Goal: Task Accomplishment & Management: Manage account settings

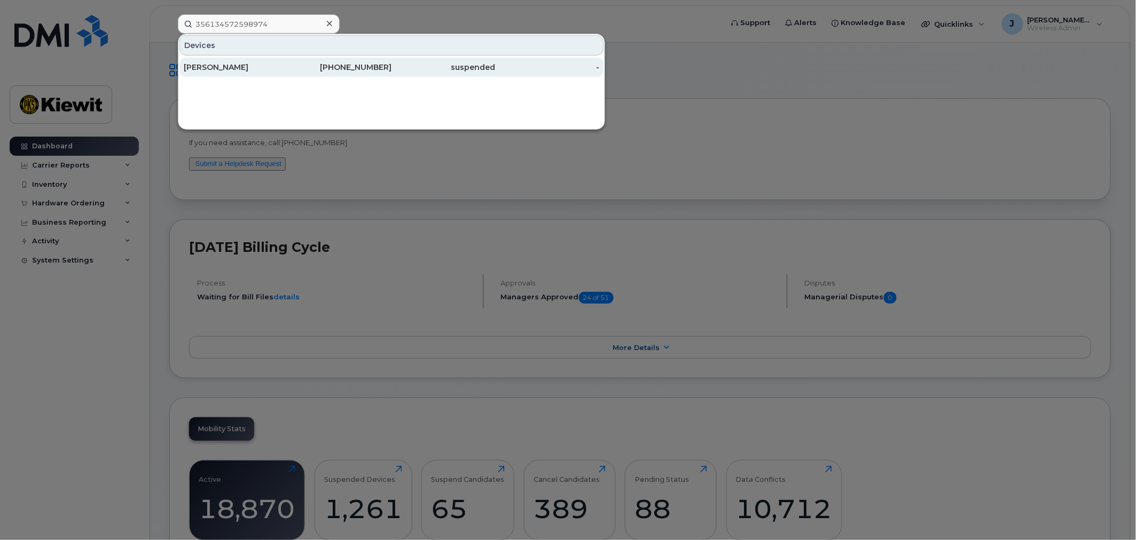
type input "356134572598974"
click at [265, 68] on div "[PERSON_NAME]" at bounding box center [236, 67] width 104 height 11
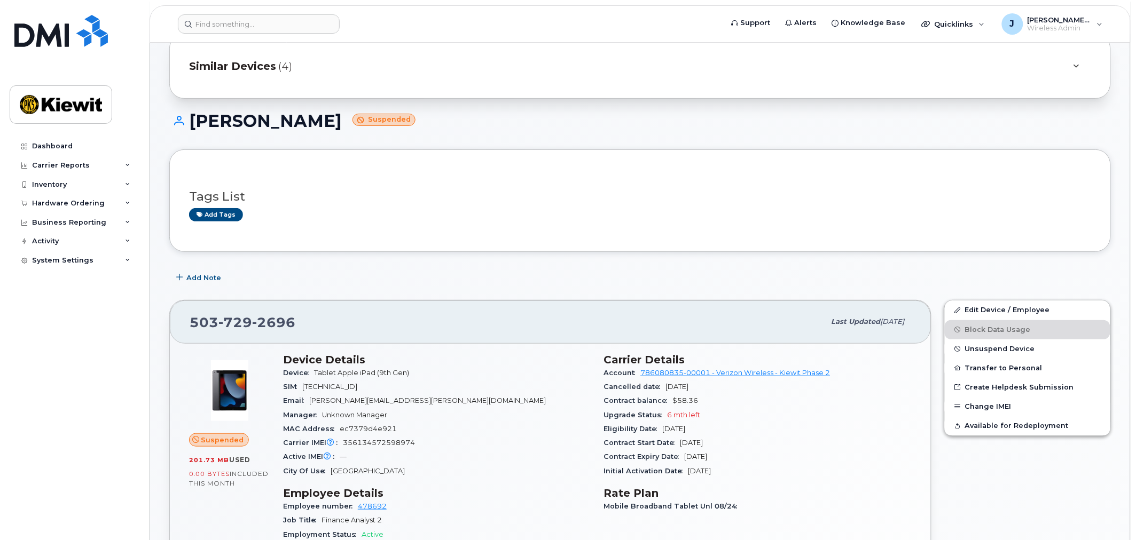
scroll to position [59, 0]
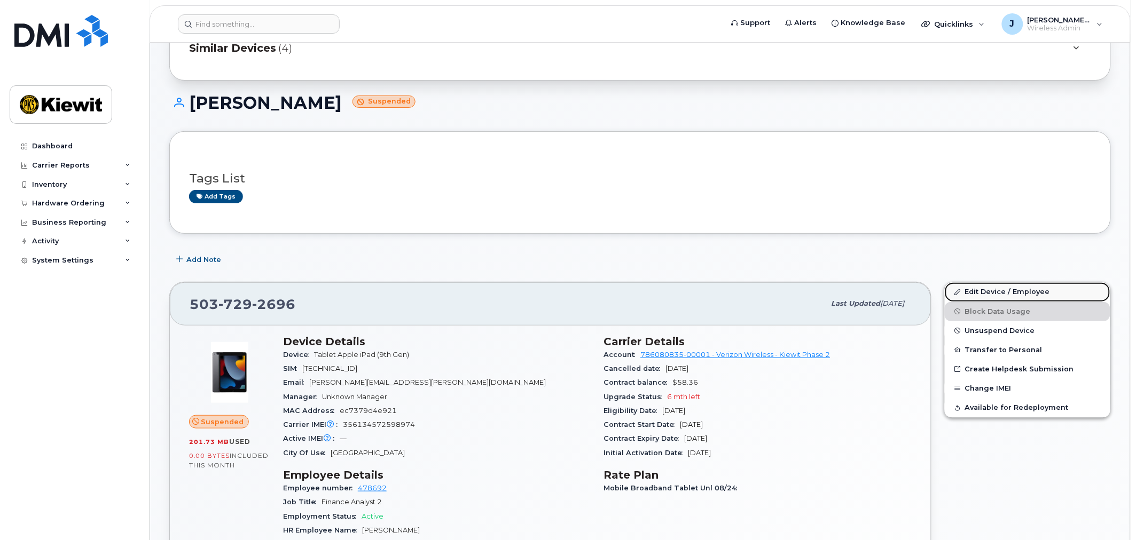
click at [1016, 287] on link "Edit Device / Employee" at bounding box center [1028, 291] width 166 height 19
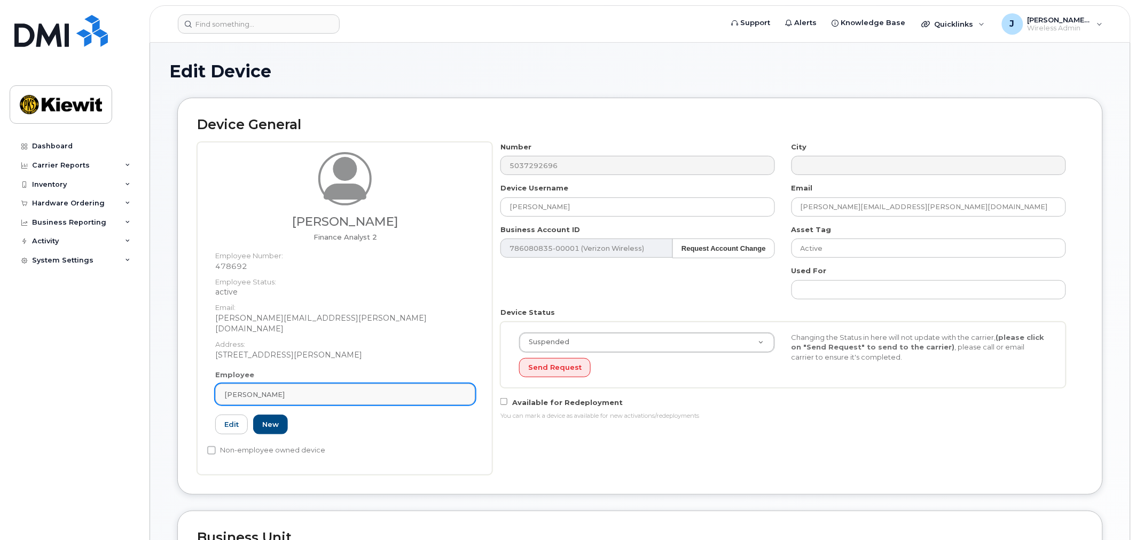
click at [279, 390] on div "Jackson Parker" at bounding box center [345, 395] width 242 height 10
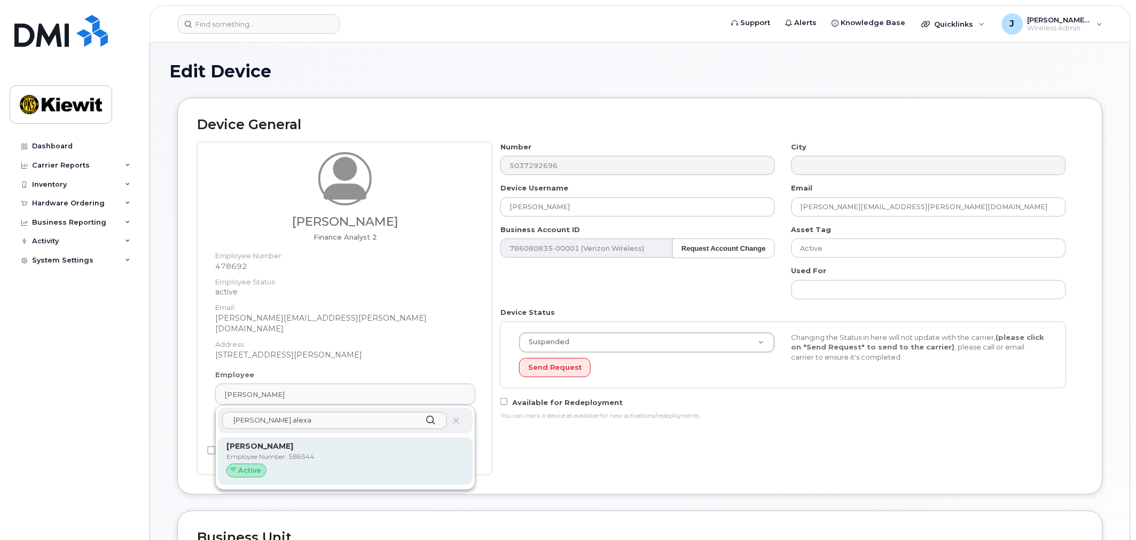
type input "alan.alexa"
click at [364, 464] on div "Active" at bounding box center [345, 471] width 238 height 14
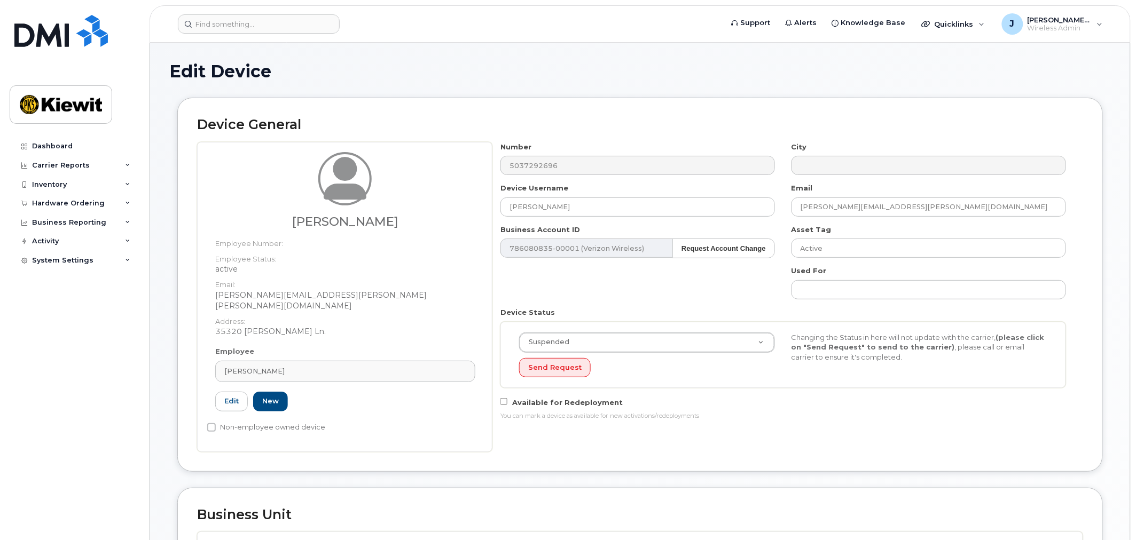
type input "586544"
type input "Alan Alexander"
type input "alan.alexander@kiewit.com"
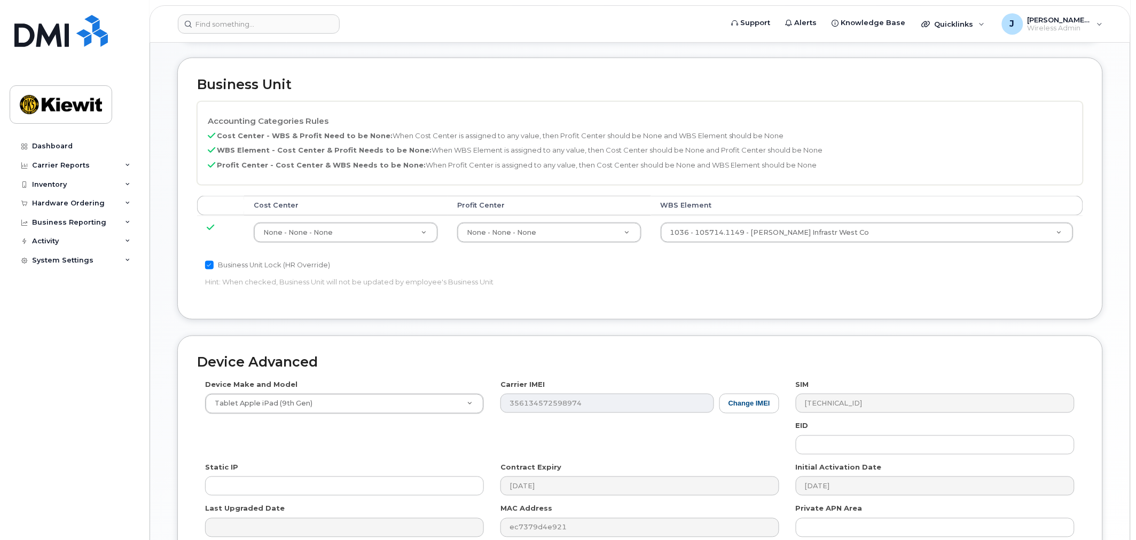
scroll to position [534, 0]
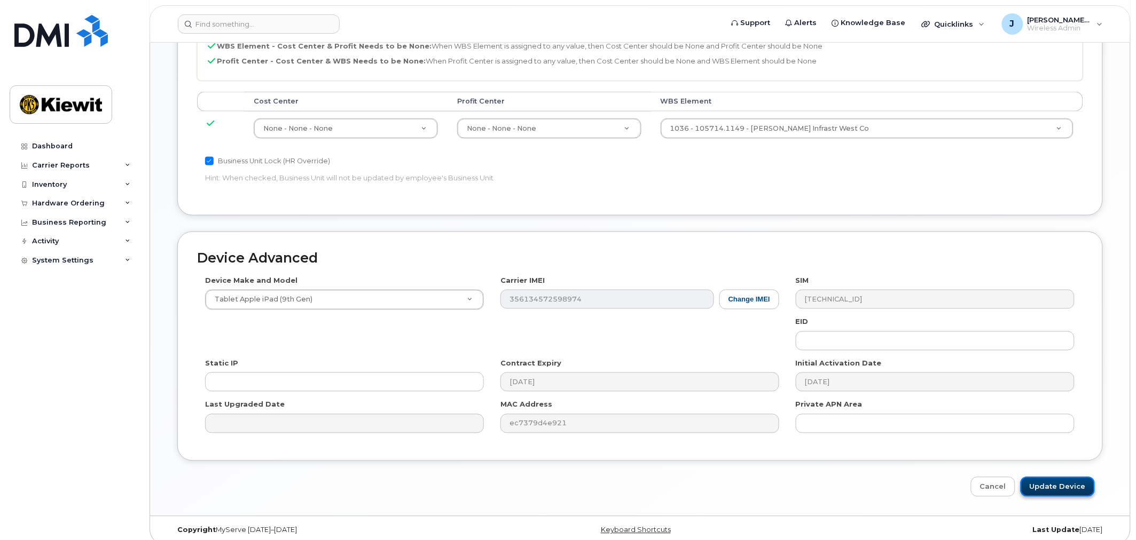
click at [1049, 478] on input "Update Device" at bounding box center [1057, 487] width 74 height 20
type input "Saving..."
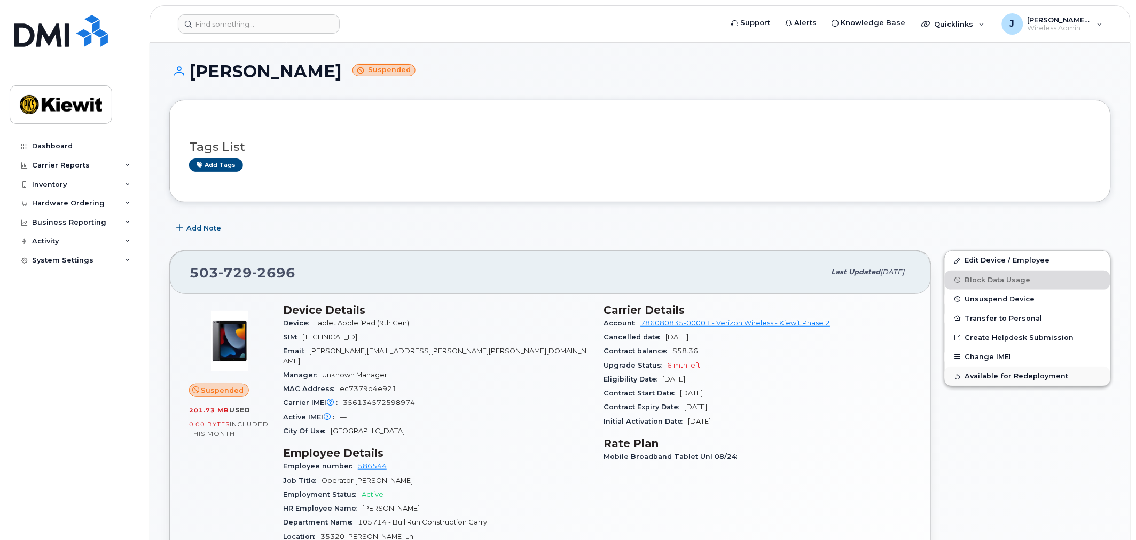
click at [1034, 381] on span "Available for Redeployment" at bounding box center [1017, 377] width 104 height 8
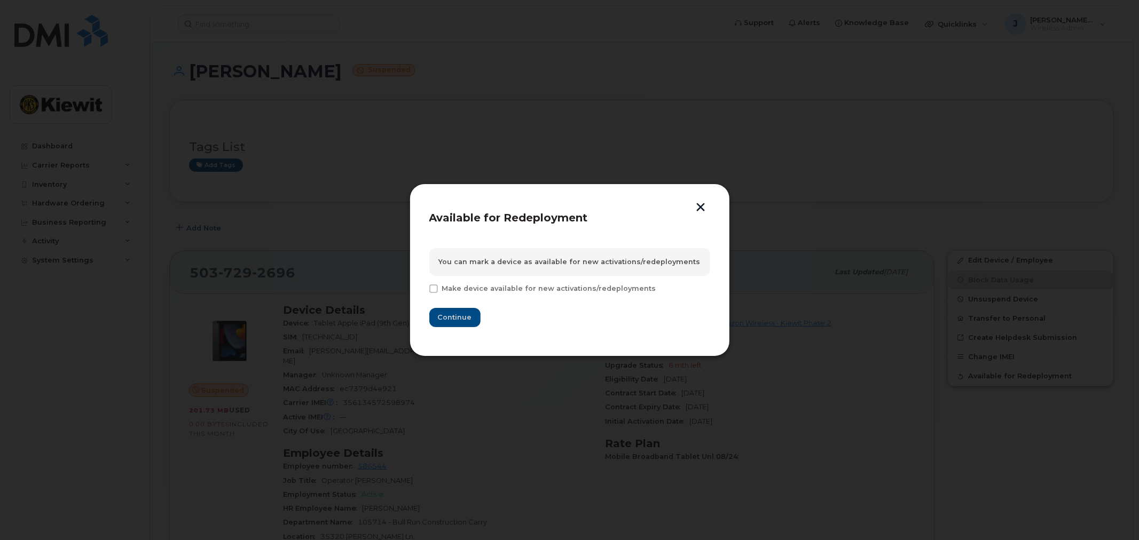
click at [698, 206] on button "button" at bounding box center [701, 208] width 16 height 11
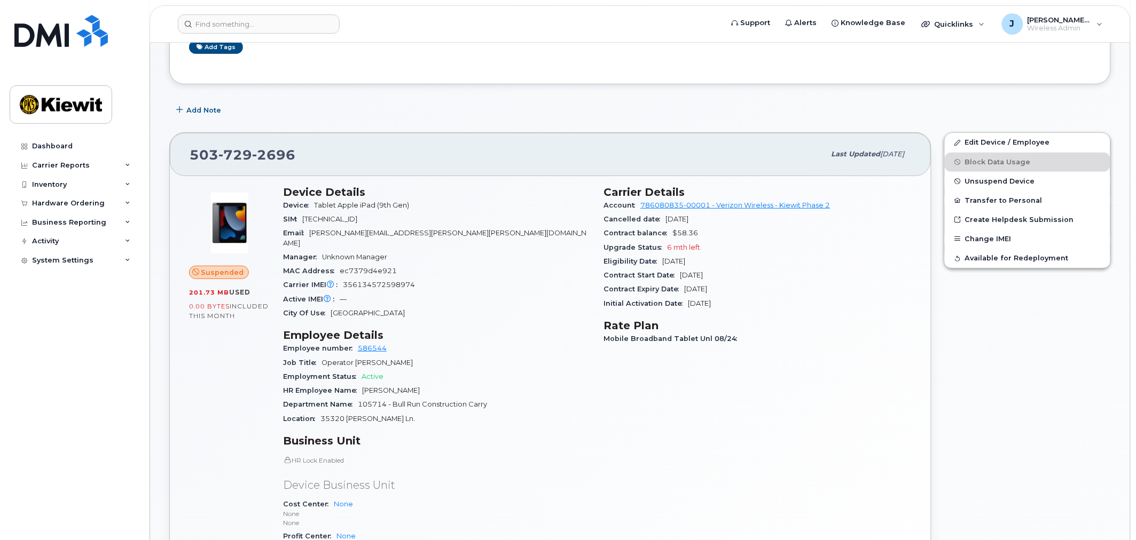
scroll to position [119, 0]
click at [995, 180] on span "Unsuspend Device" at bounding box center [1000, 181] width 70 height 8
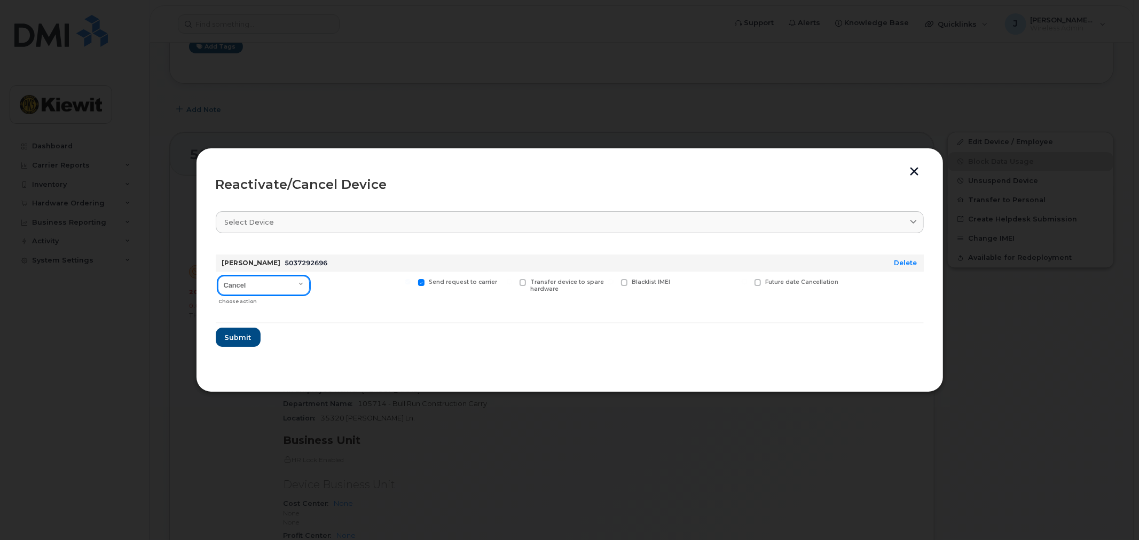
click at [274, 287] on select "Cancel Reactivate" at bounding box center [264, 285] width 92 height 19
click at [218, 276] on select "Cancel Reactivate" at bounding box center [264, 285] width 92 height 19
click at [273, 284] on select "Cancel Reactivate" at bounding box center [264, 285] width 92 height 19
select select "[object Object]"
click at [218, 276] on select "Cancel Reactivate" at bounding box center [264, 285] width 92 height 19
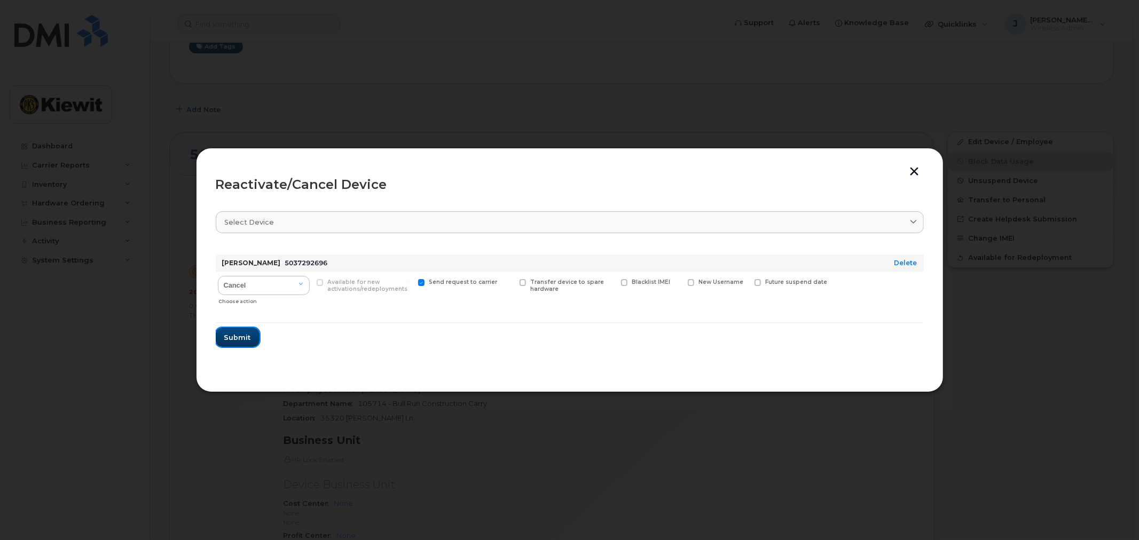
click at [247, 333] on span "Submit" at bounding box center [237, 338] width 27 height 10
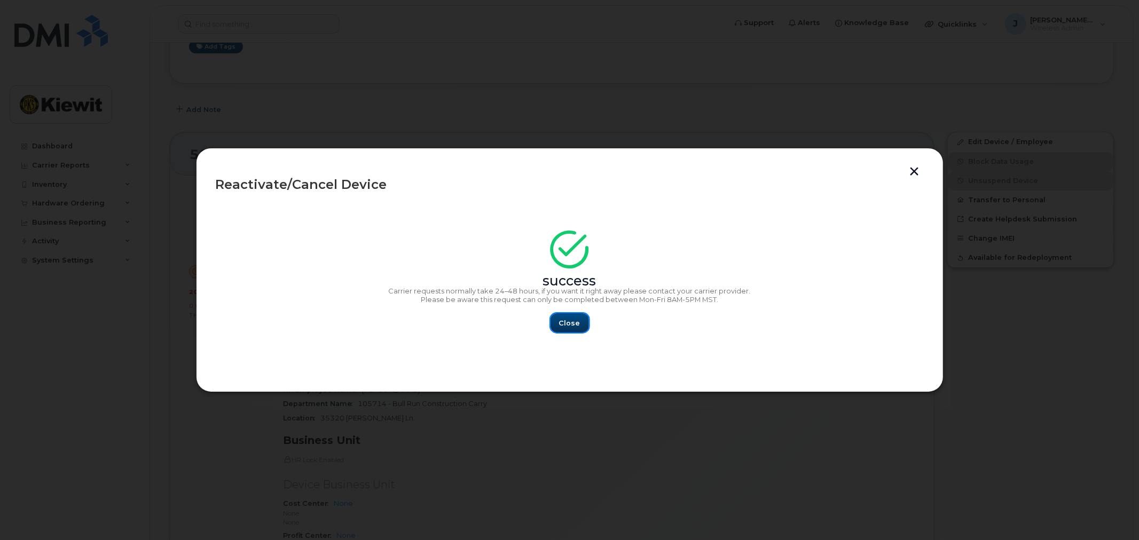
click at [561, 326] on span "Close" at bounding box center [569, 323] width 21 height 10
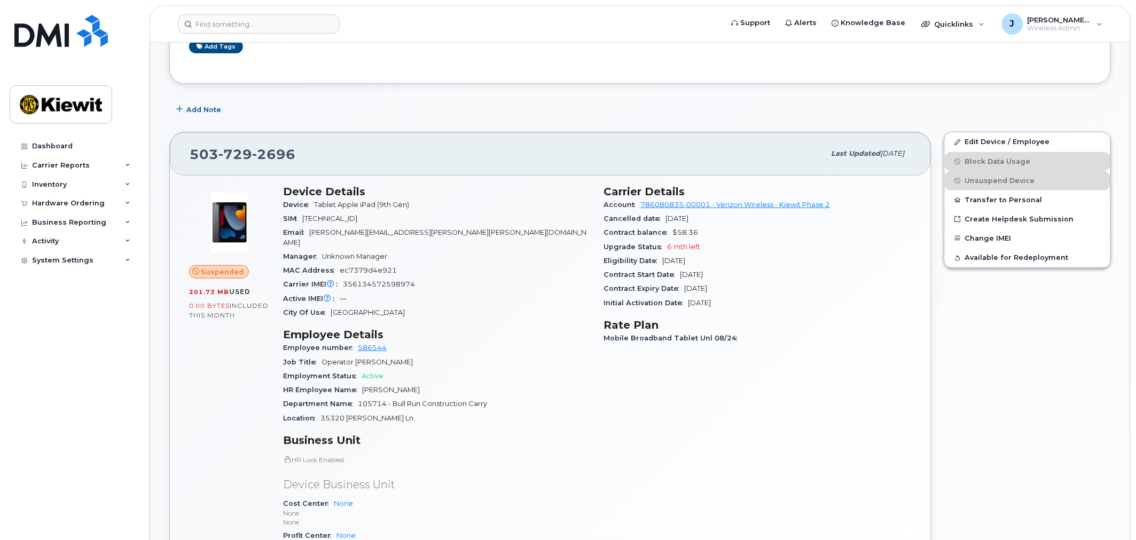
click at [898, 326] on h3 "Rate Plan" at bounding box center [758, 325] width 308 height 13
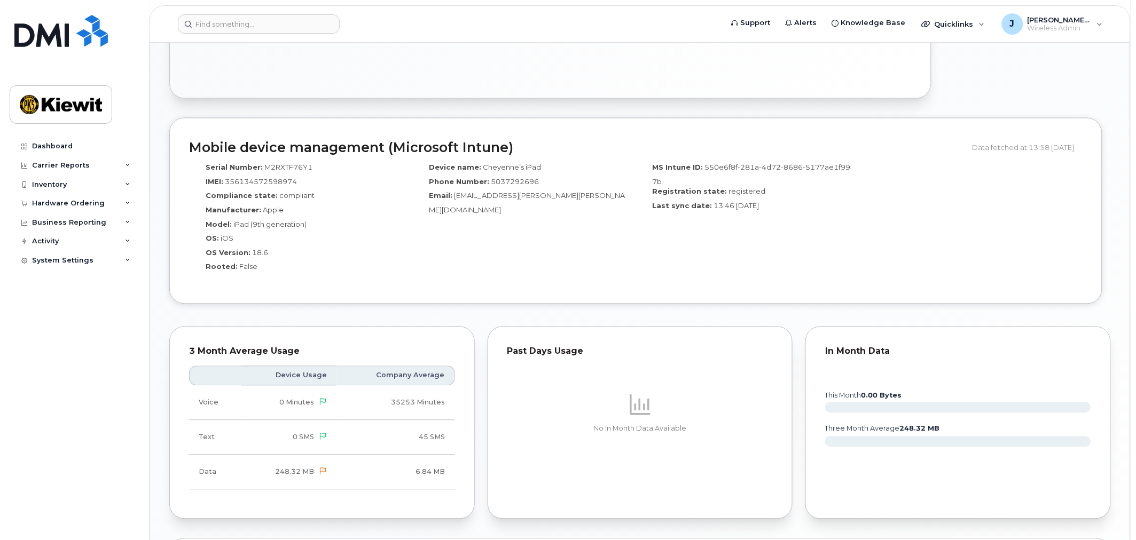
scroll to position [949, 0]
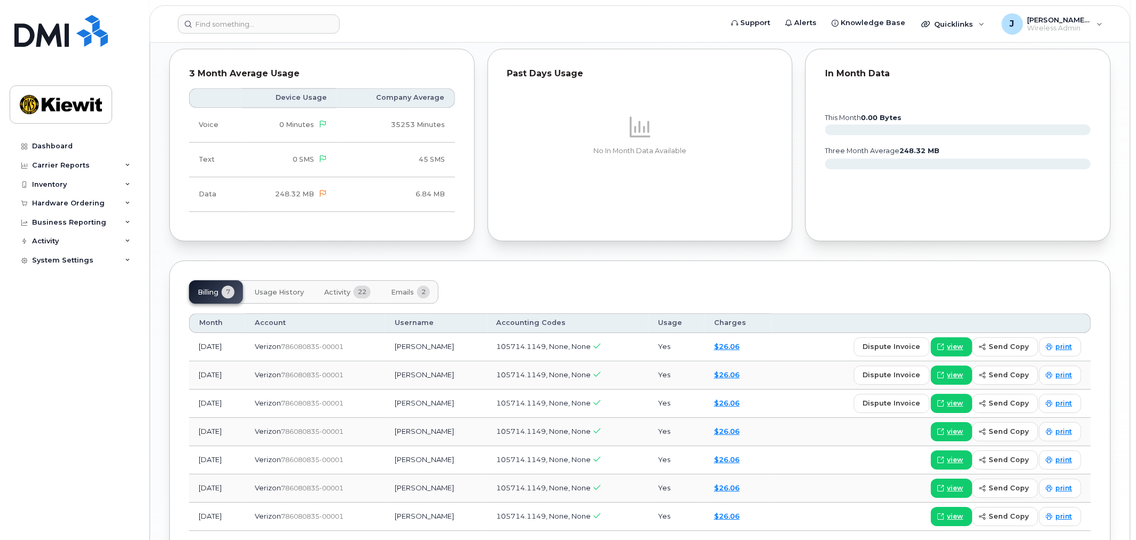
click at [280, 288] on span "Usage History" at bounding box center [279, 292] width 49 height 9
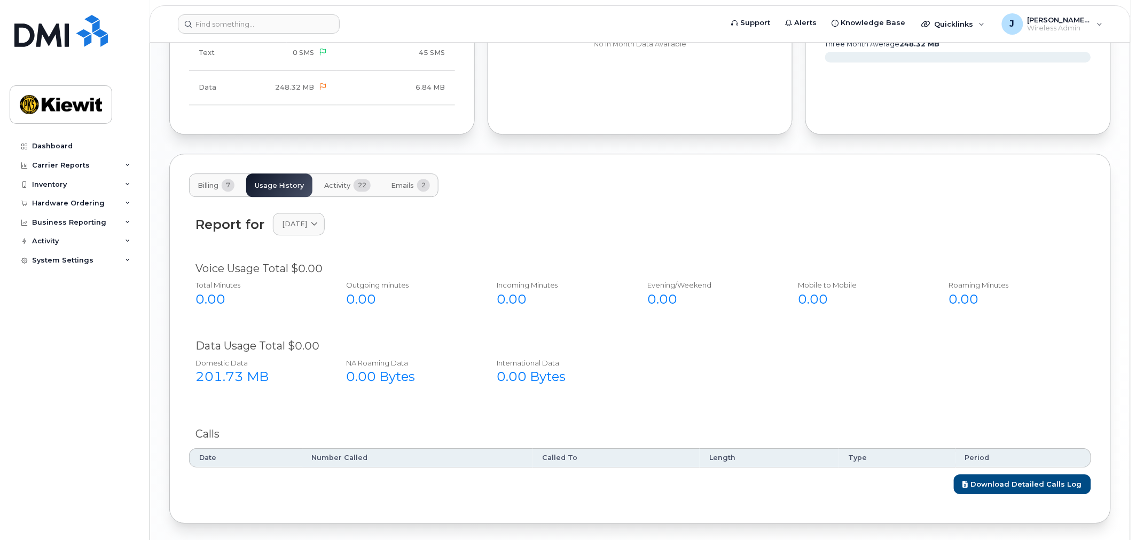
scroll to position [1084, 0]
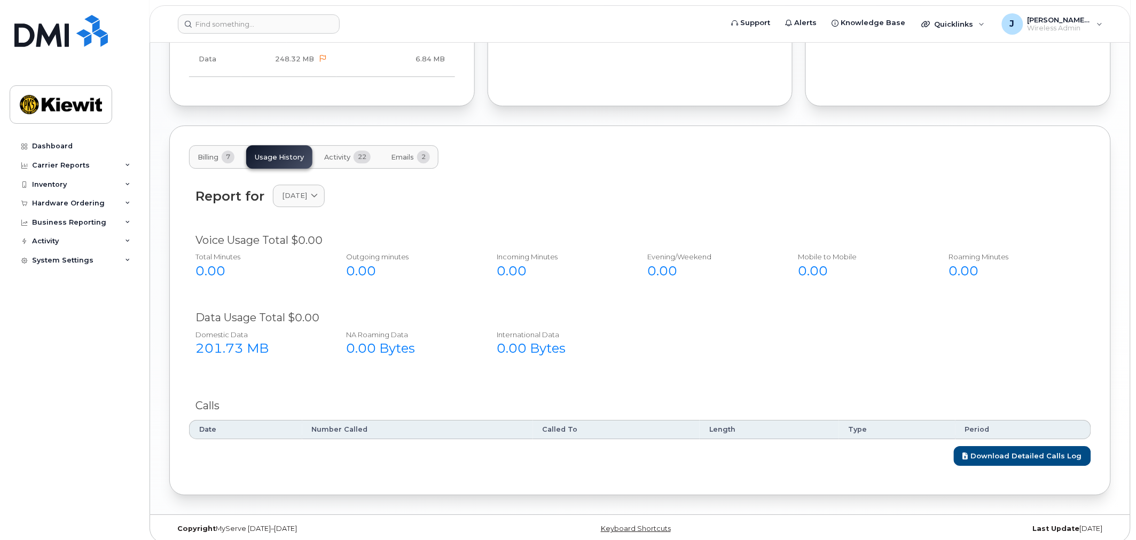
click at [341, 152] on button "Activity 22" at bounding box center [348, 156] width 64 height 23
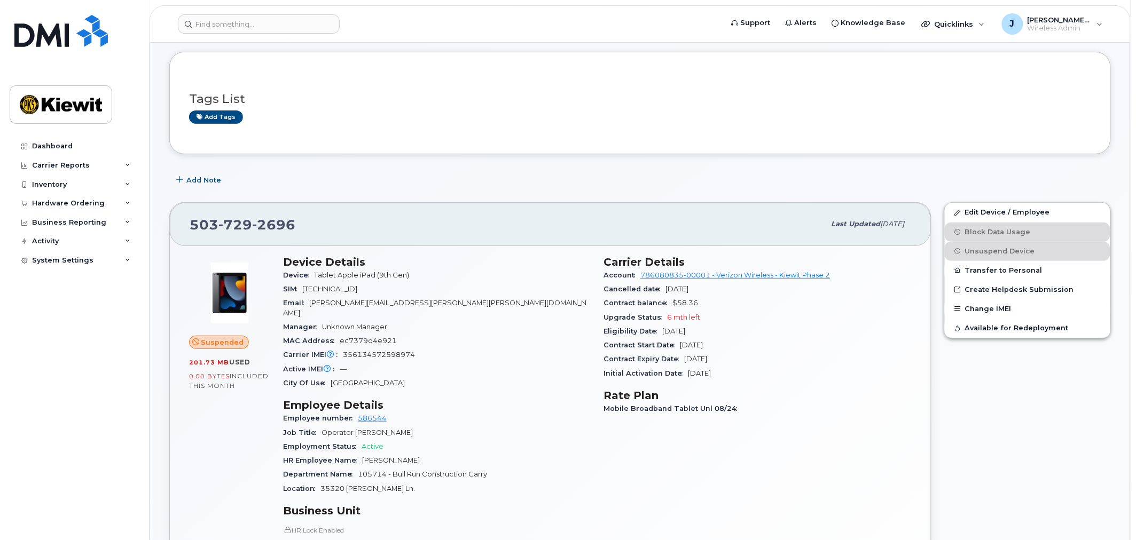
scroll to position [0, 0]
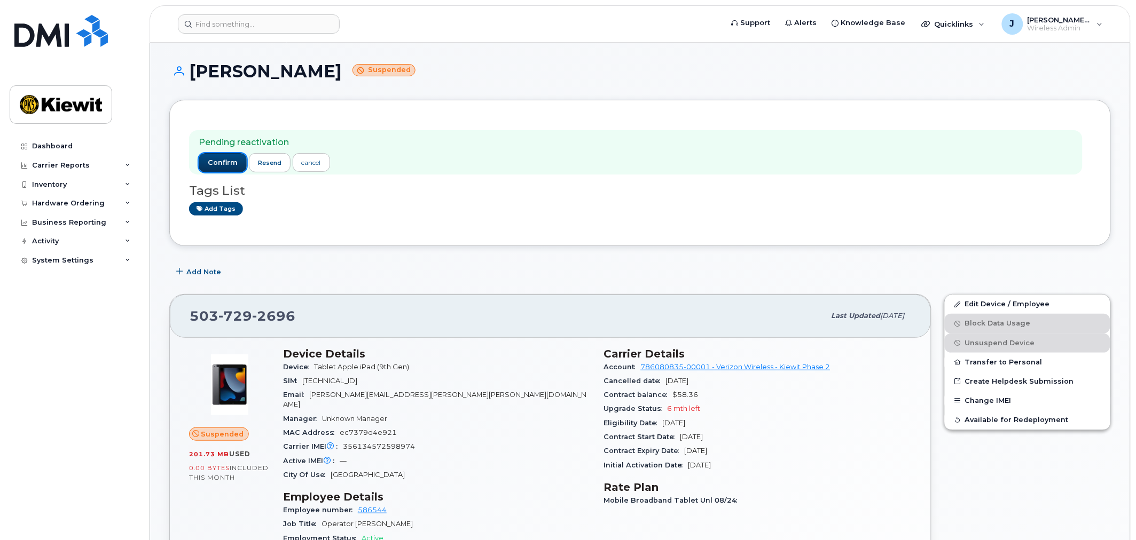
click at [224, 162] on span "confirm" at bounding box center [223, 163] width 30 height 10
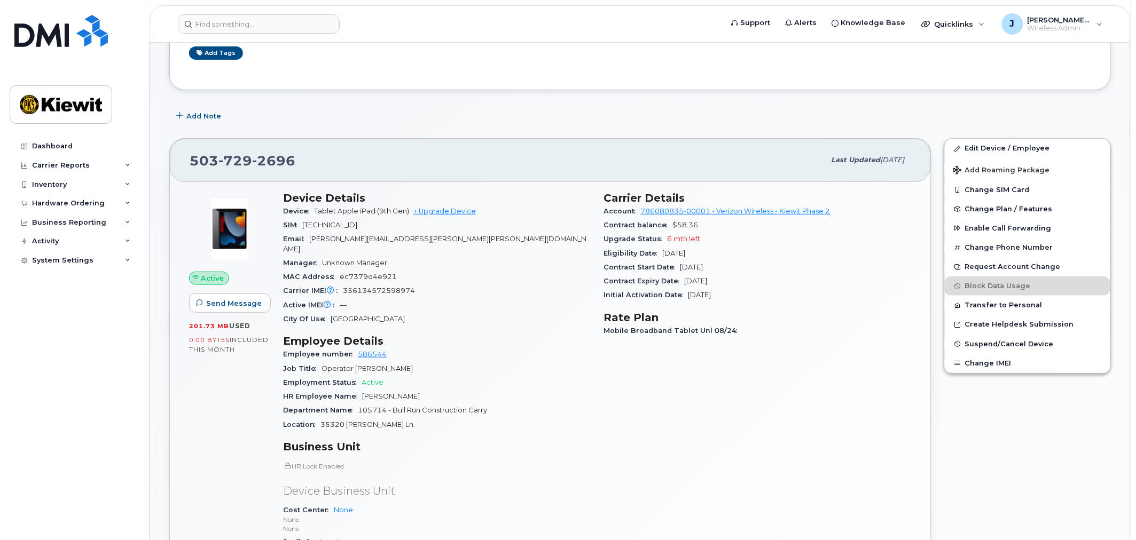
scroll to position [119, 0]
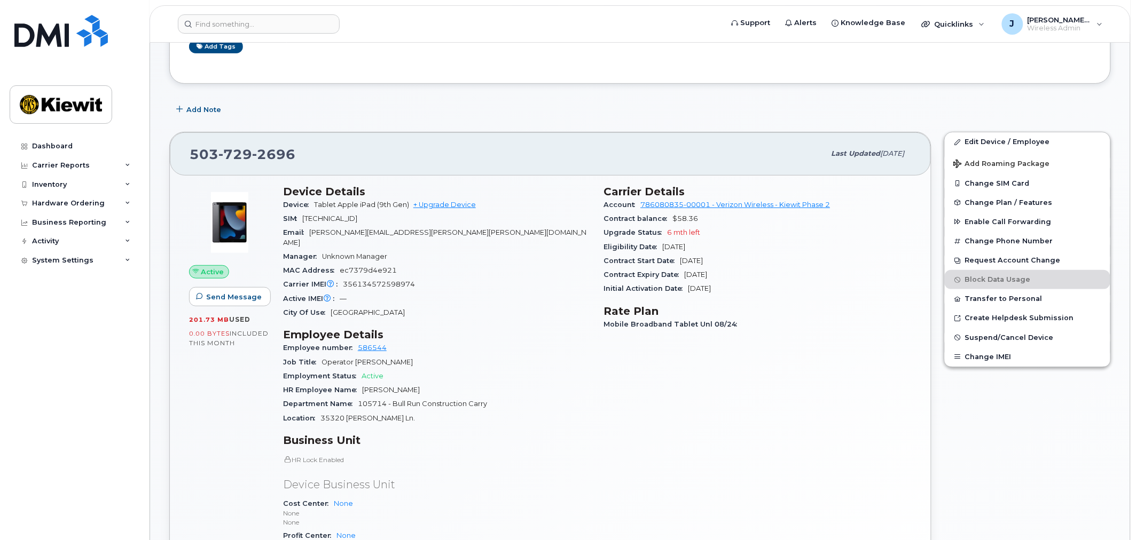
click at [876, 343] on div "Carrier Details Account 786080835-00001 - Verizon Wireless - [PERSON_NAME] Phas…" at bounding box center [757, 394] width 321 height 430
click at [930, 333] on div "Active Send Message 201.73 MB  used 0.00 Bytes  included this month Device Deta…" at bounding box center [550, 413] width 761 height 475
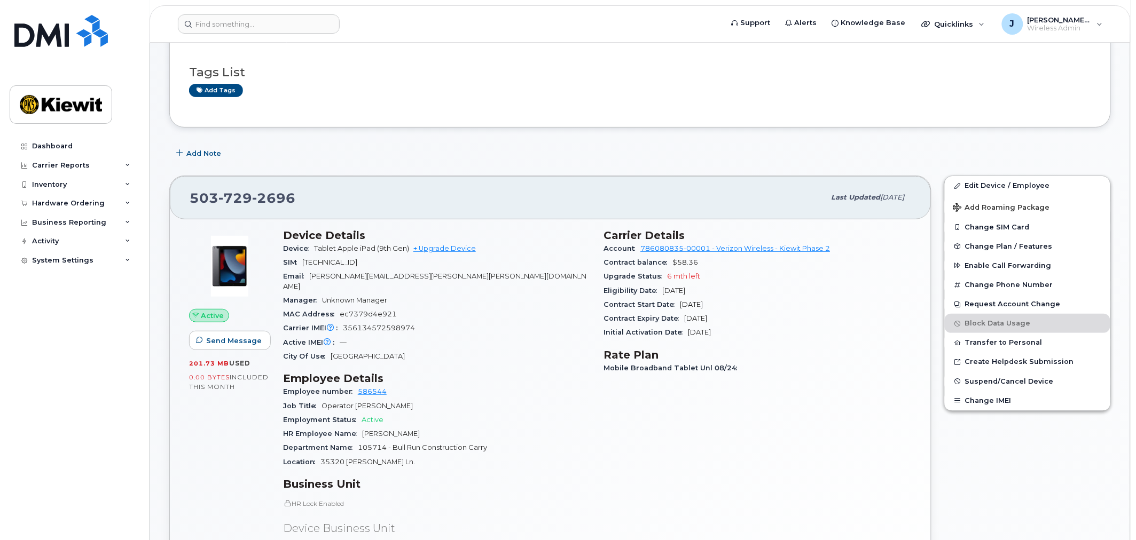
scroll to position [0, 0]
